Goal: Task Accomplishment & Management: Complete application form

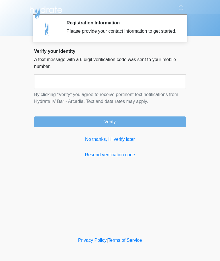
click at [141, 84] on input "text" at bounding box center [110, 81] width 152 height 14
click at [179, 152] on div "Verify your identity A text message with a 6 digit verification code was sent t…" at bounding box center [110, 103] width 152 height 110
click at [101, 143] on link "No thanks, I'll verify later" at bounding box center [110, 139] width 152 height 7
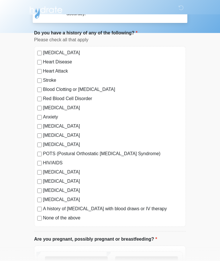
scroll to position [73, 0]
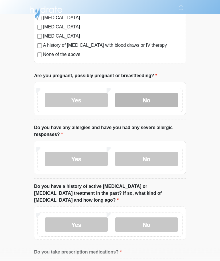
click at [152, 96] on label "No" at bounding box center [146, 100] width 63 height 14
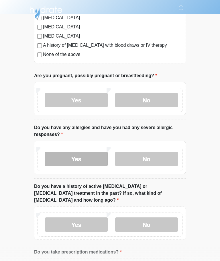
click at [90, 155] on label "Yes" at bounding box center [76, 158] width 63 height 14
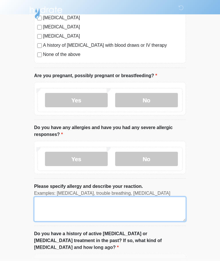
click at [119, 215] on textarea "Please specify allergy and describe your reaction." at bounding box center [110, 208] width 152 height 25
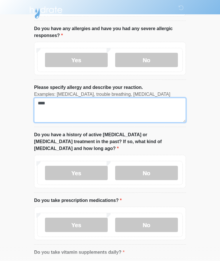
scroll to position [274, 0]
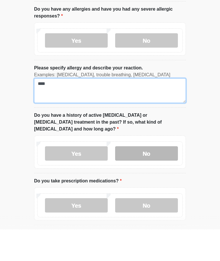
type textarea "***"
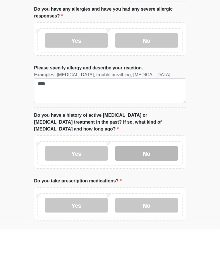
click at [157, 177] on label "No" at bounding box center [146, 184] width 63 height 14
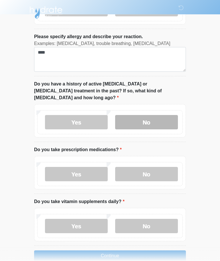
scroll to position [341, 0]
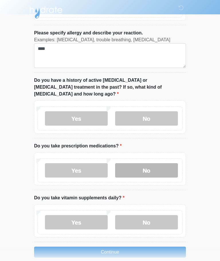
click at [157, 163] on label "No" at bounding box center [146, 170] width 63 height 14
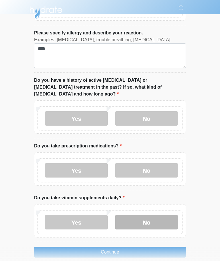
click at [151, 215] on label "No" at bounding box center [146, 222] width 63 height 14
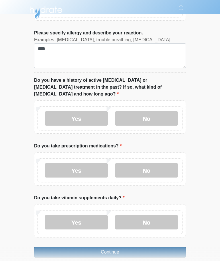
click at [69, 246] on button "Continue" at bounding box center [110, 251] width 152 height 11
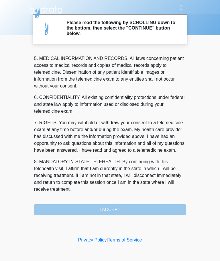
scroll to position [186, 0]
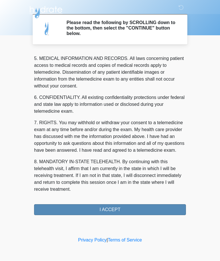
click at [167, 209] on button "I ACCEPT" at bounding box center [110, 209] width 152 height 11
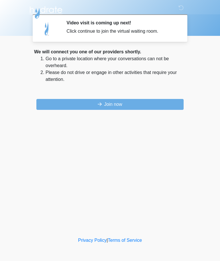
click at [157, 109] on button "Join now" at bounding box center [109, 104] width 147 height 11
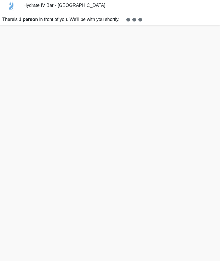
scroll to position [16, 0]
